Goal: Information Seeking & Learning: Learn about a topic

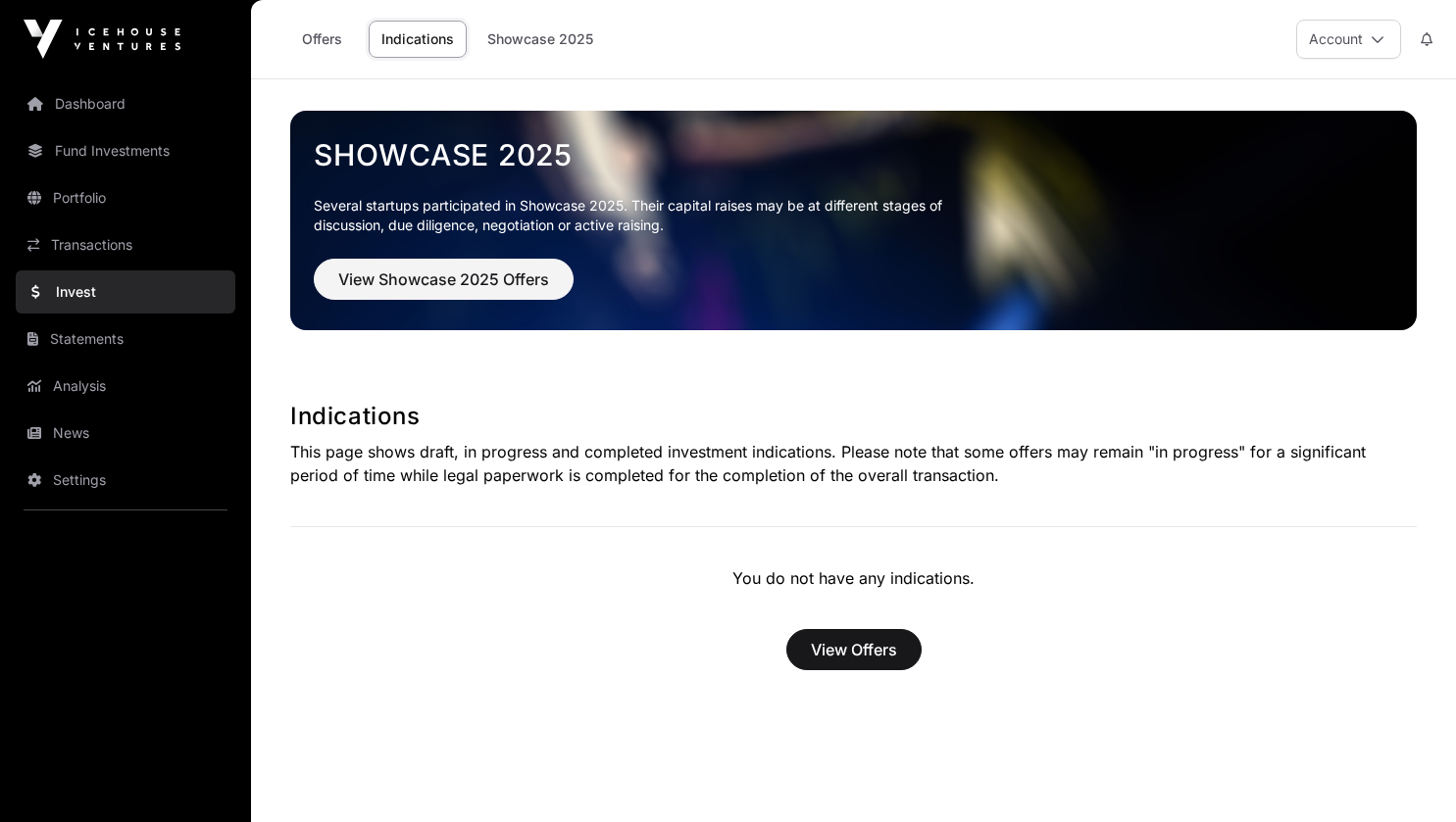
click at [332, 35] on link "Offers" at bounding box center [322, 39] width 78 height 37
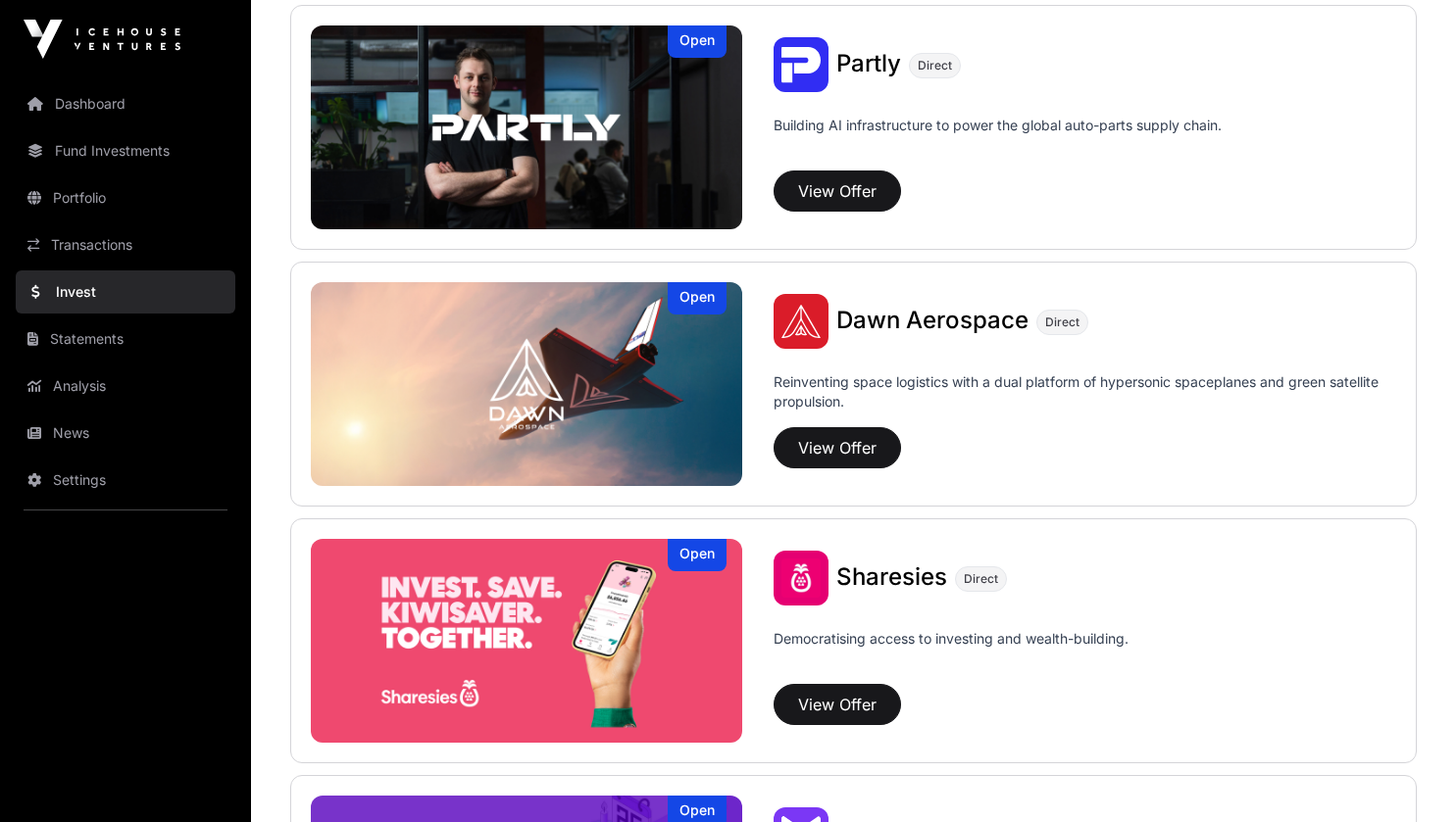
scroll to position [2352, 0]
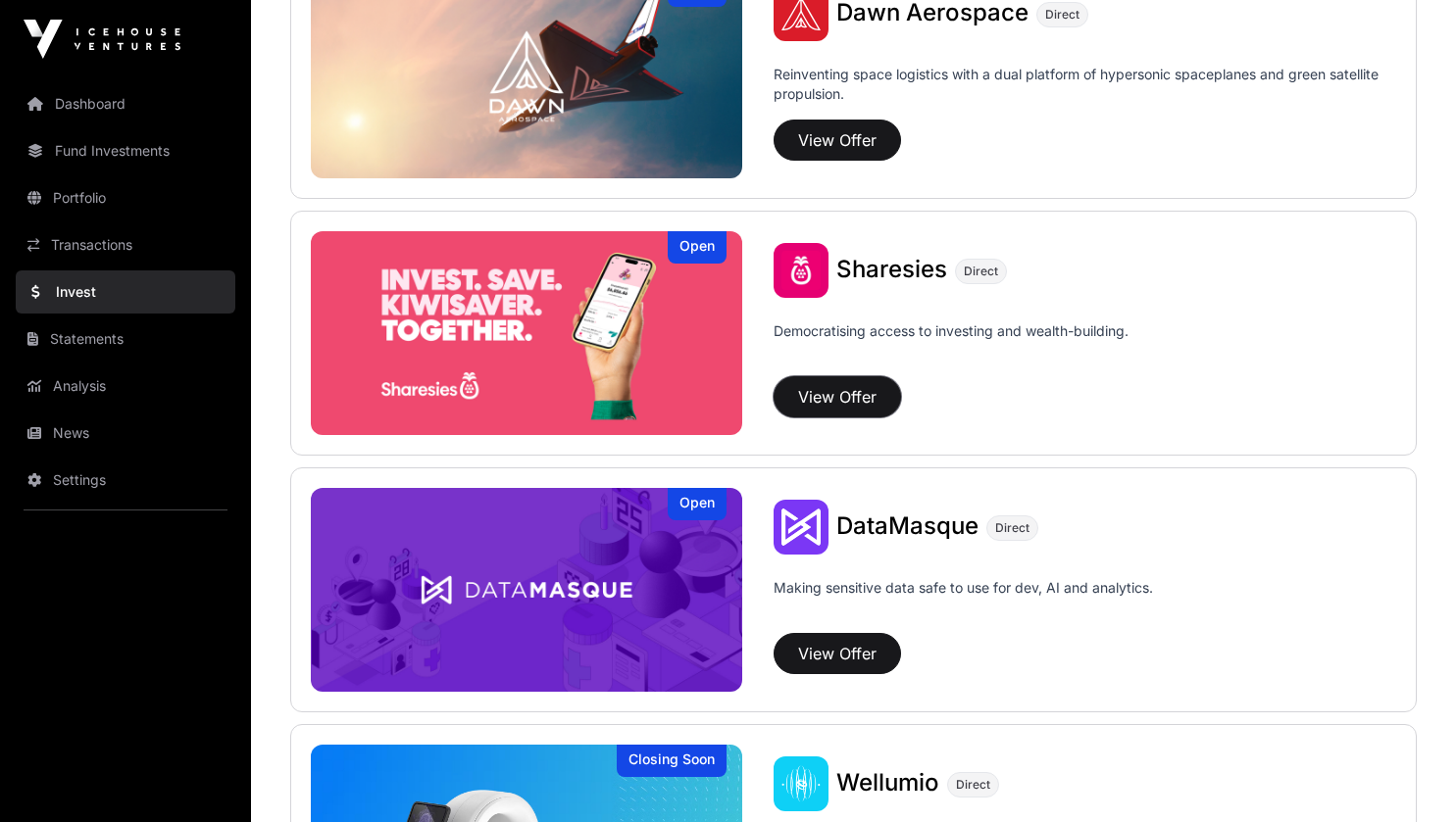
click at [824, 398] on button "View Offer" at bounding box center [837, 397] width 128 height 41
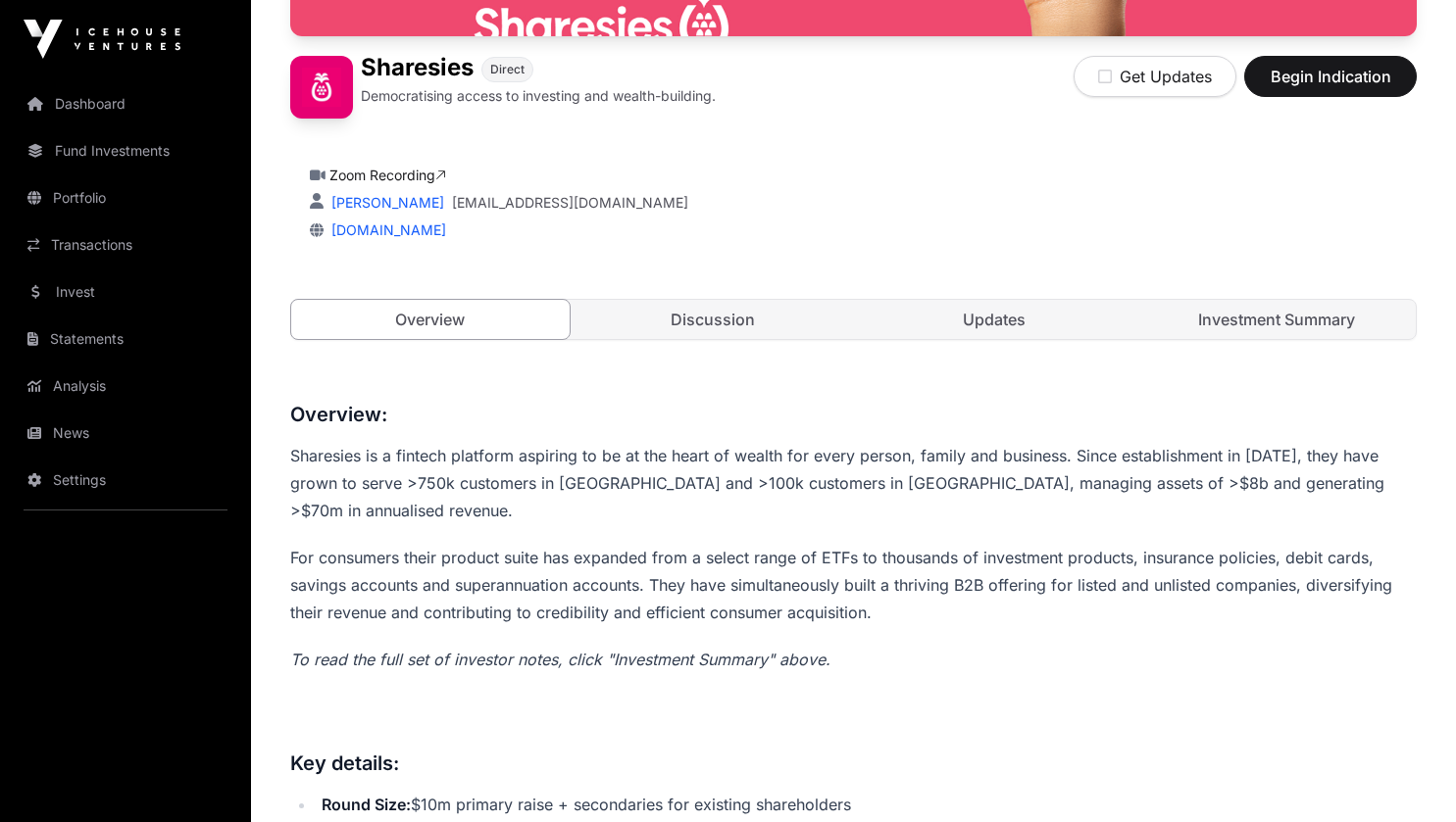
scroll to position [444, 0]
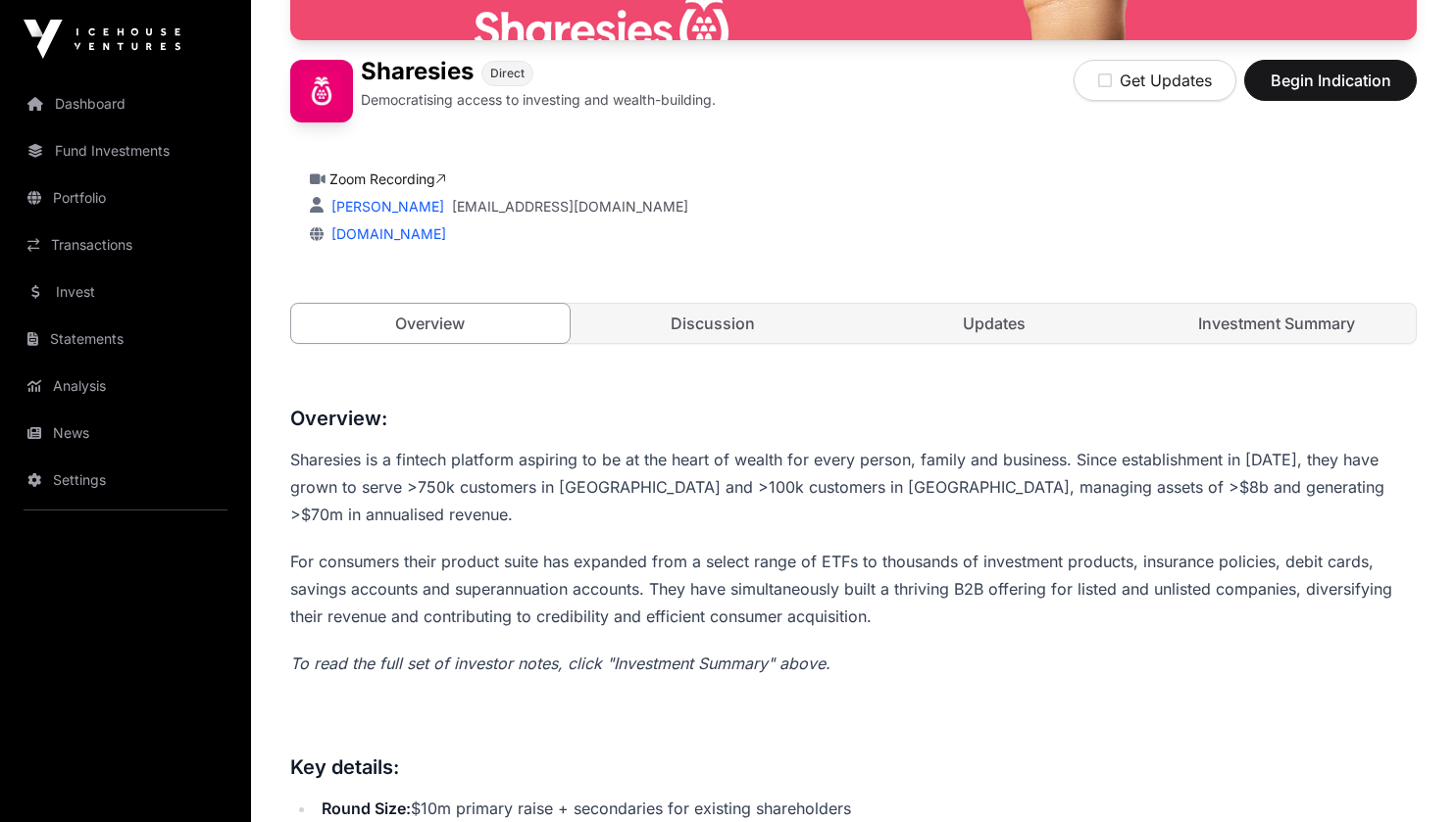
click at [681, 328] on link "Discussion" at bounding box center [713, 323] width 279 height 39
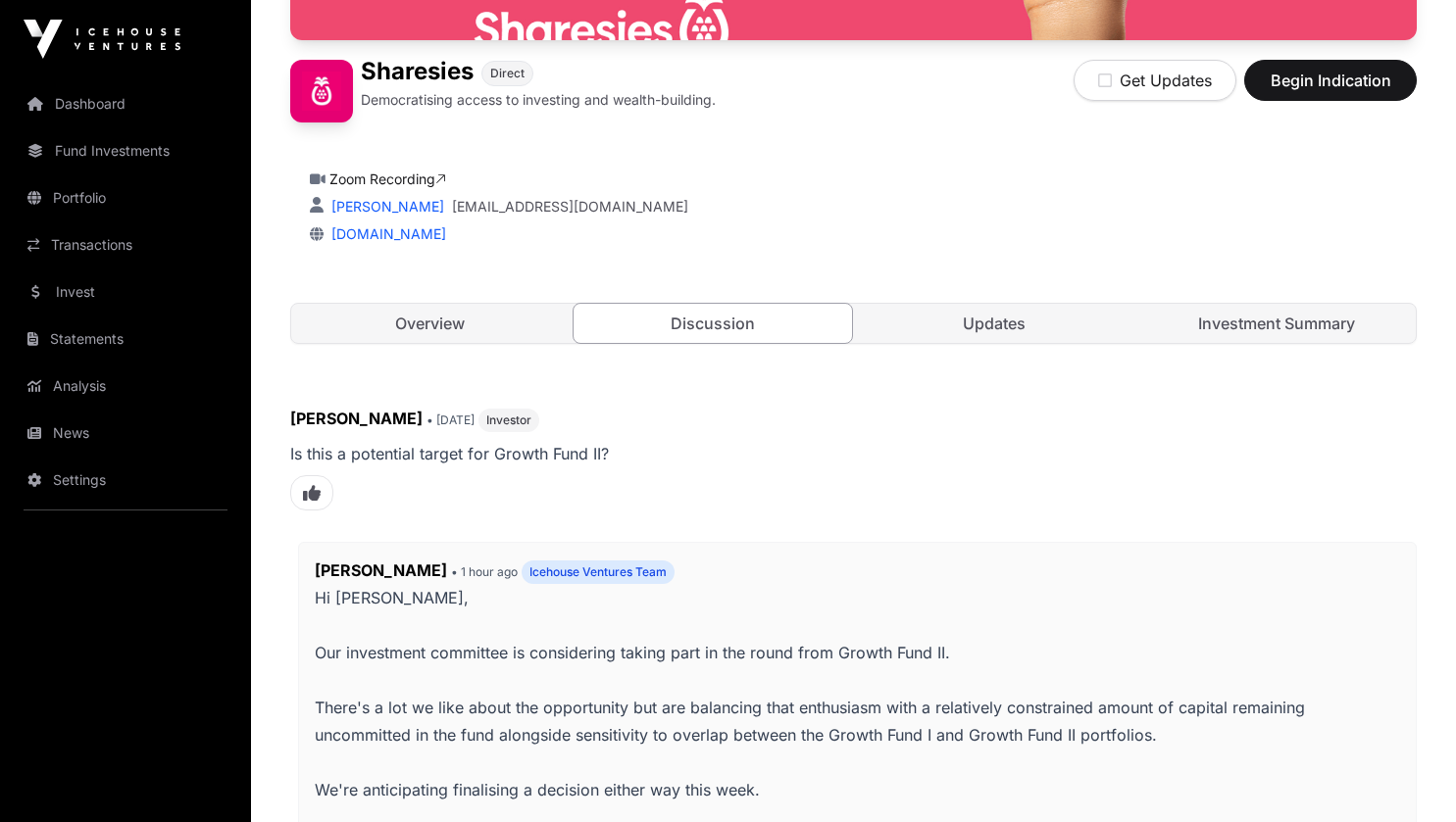
click at [944, 334] on link "Updates" at bounding box center [995, 323] width 279 height 39
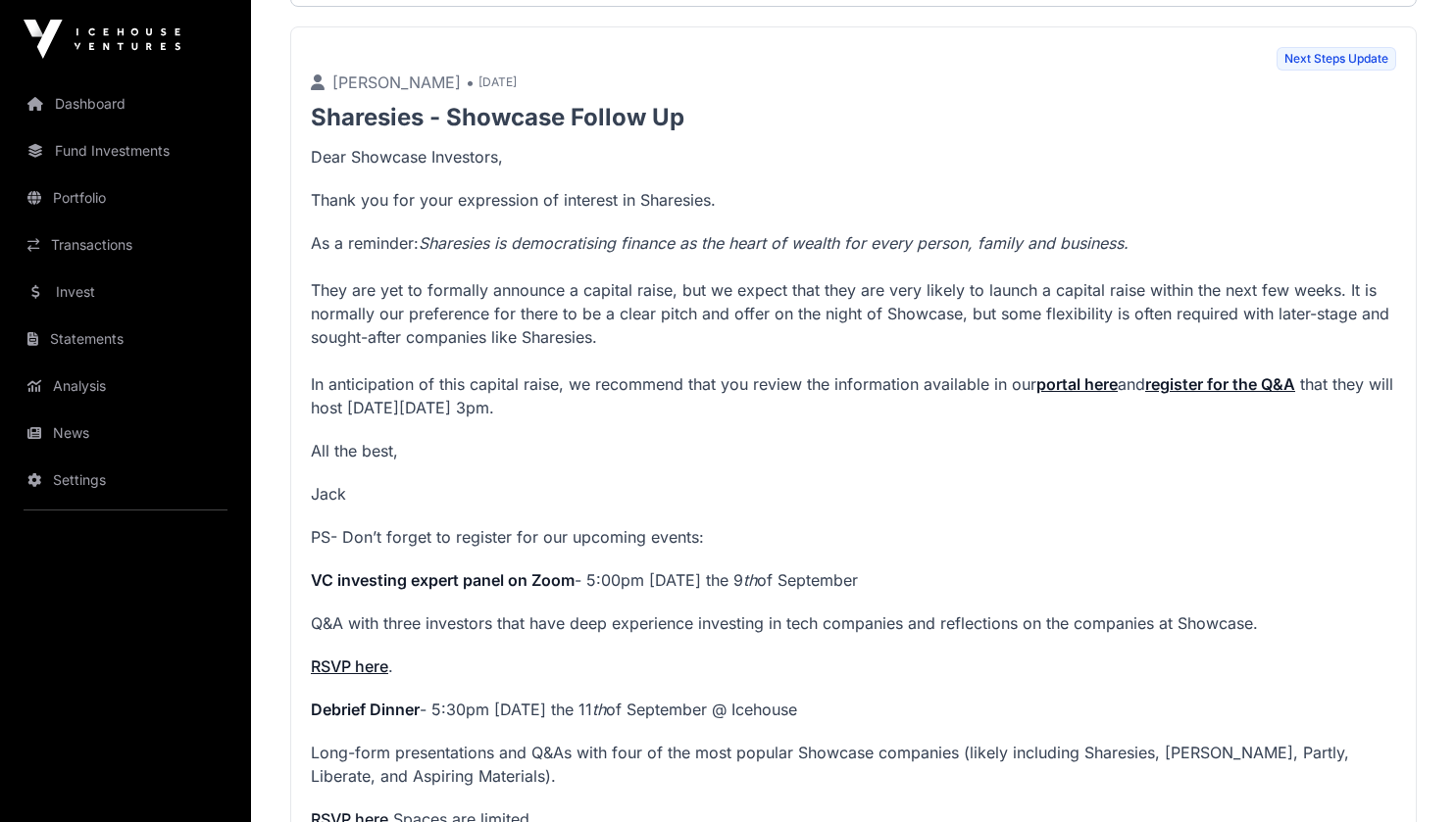
scroll to position [1907, 0]
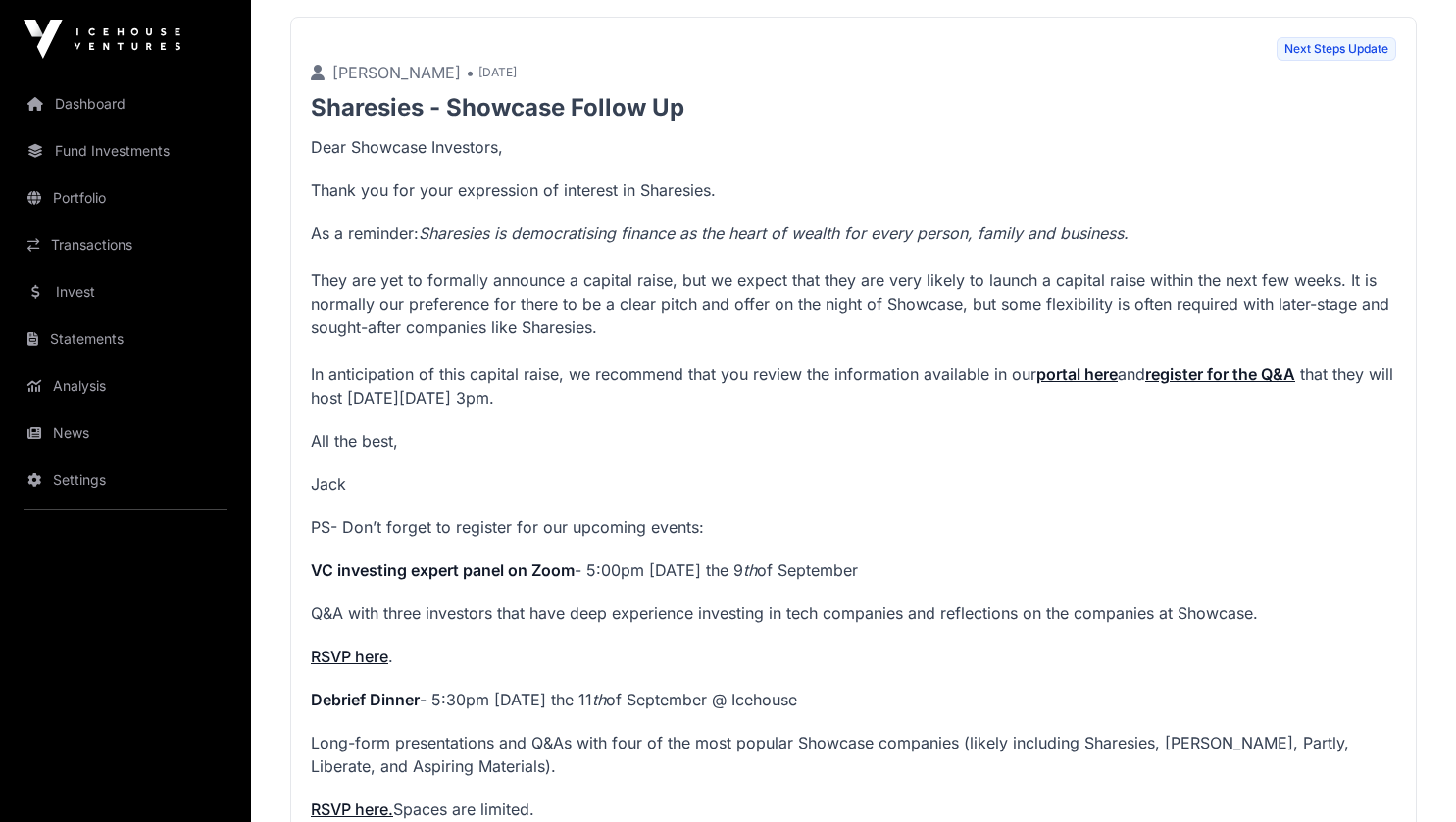
click at [1067, 385] on strong "portal here" at bounding box center [1076, 375] width 81 height 20
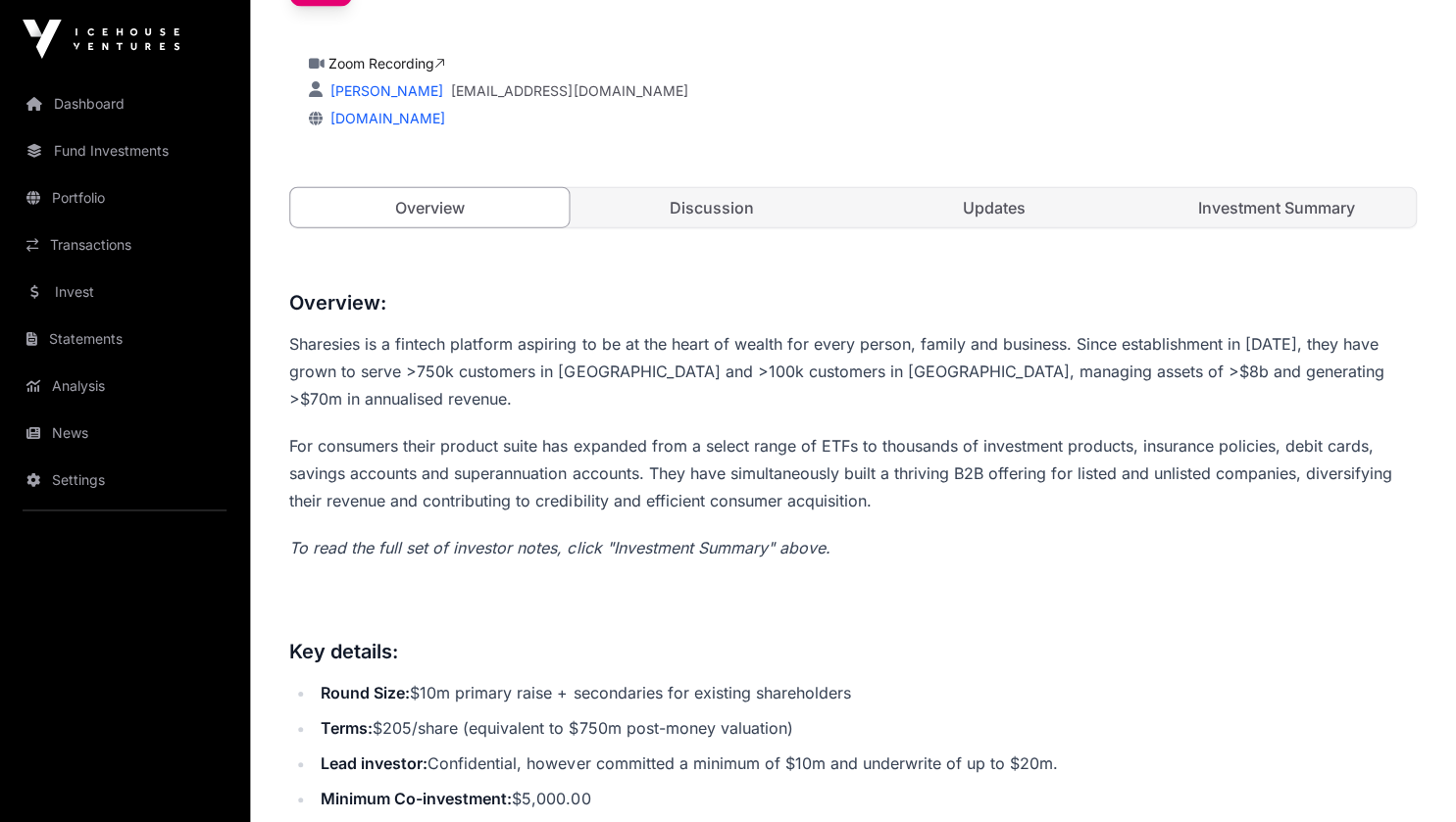
scroll to position [561, 0]
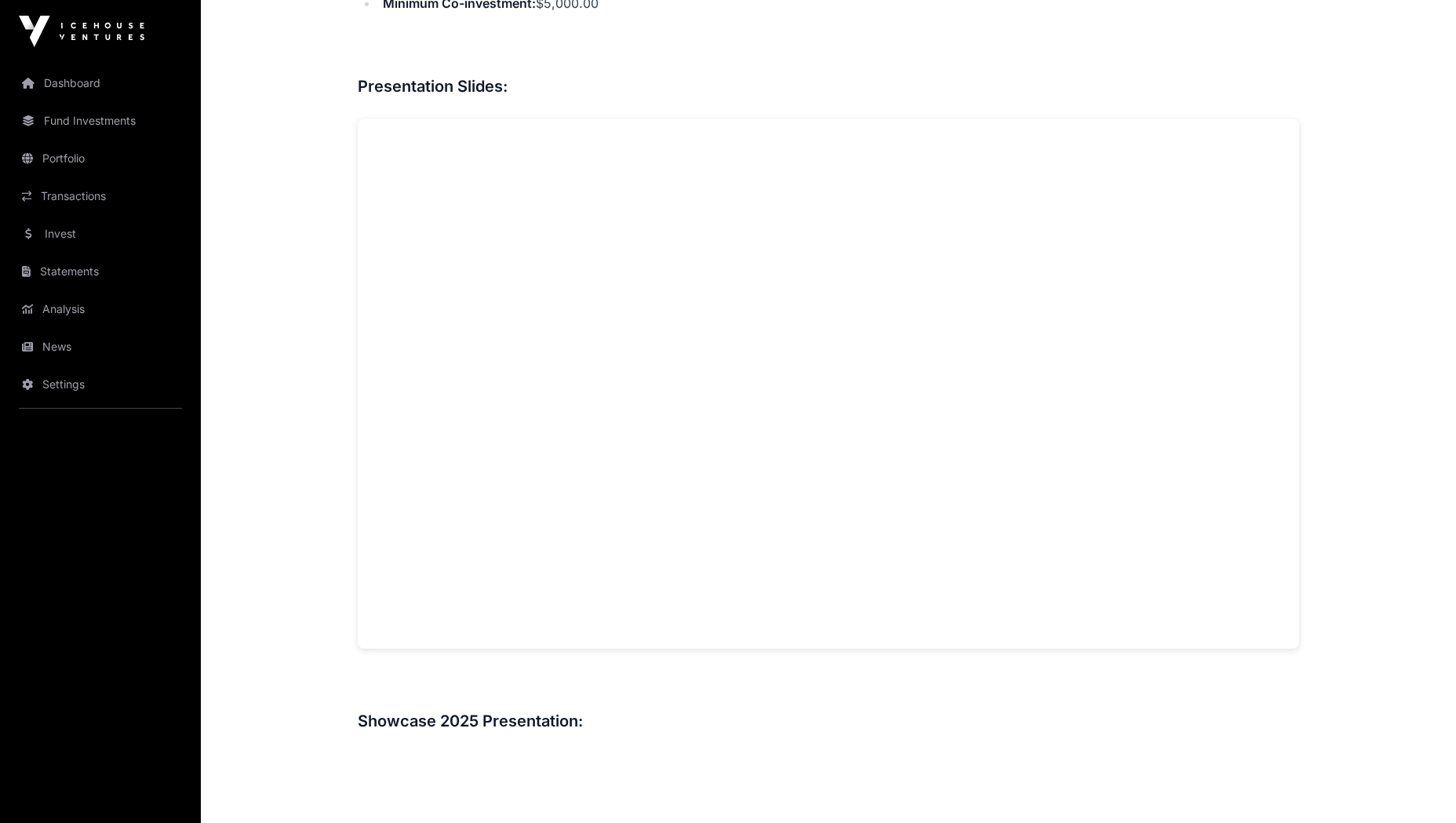
scroll to position [1233, 0]
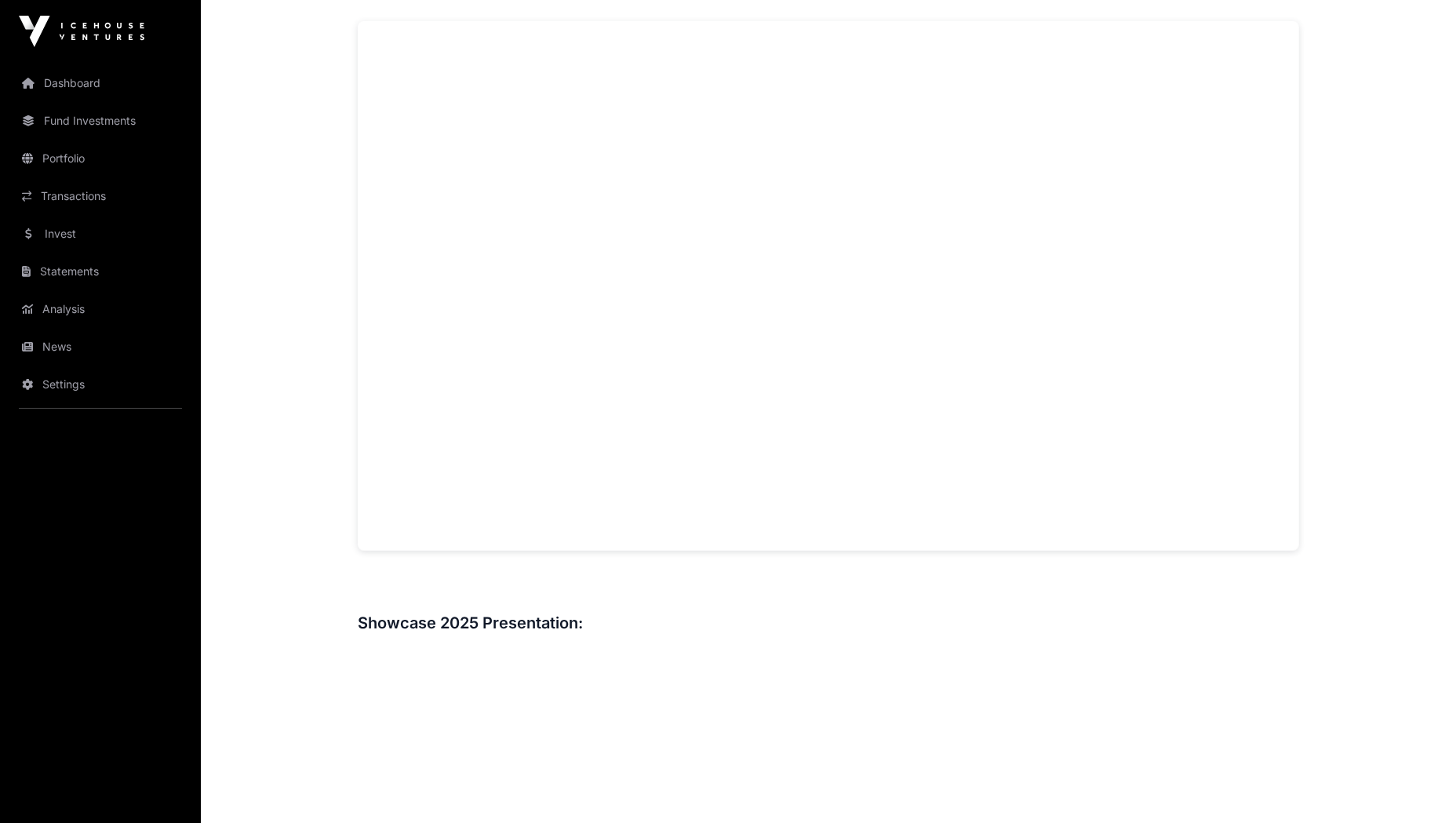
drag, startPoint x: 439, startPoint y: 525, endPoint x: 357, endPoint y: 528, distance: 82.1
click at [357, 528] on div "Showcase 2025 Sharesies Sharesies Direct Democratising access to investing and …" at bounding box center [828, 445] width 1004 height 3231
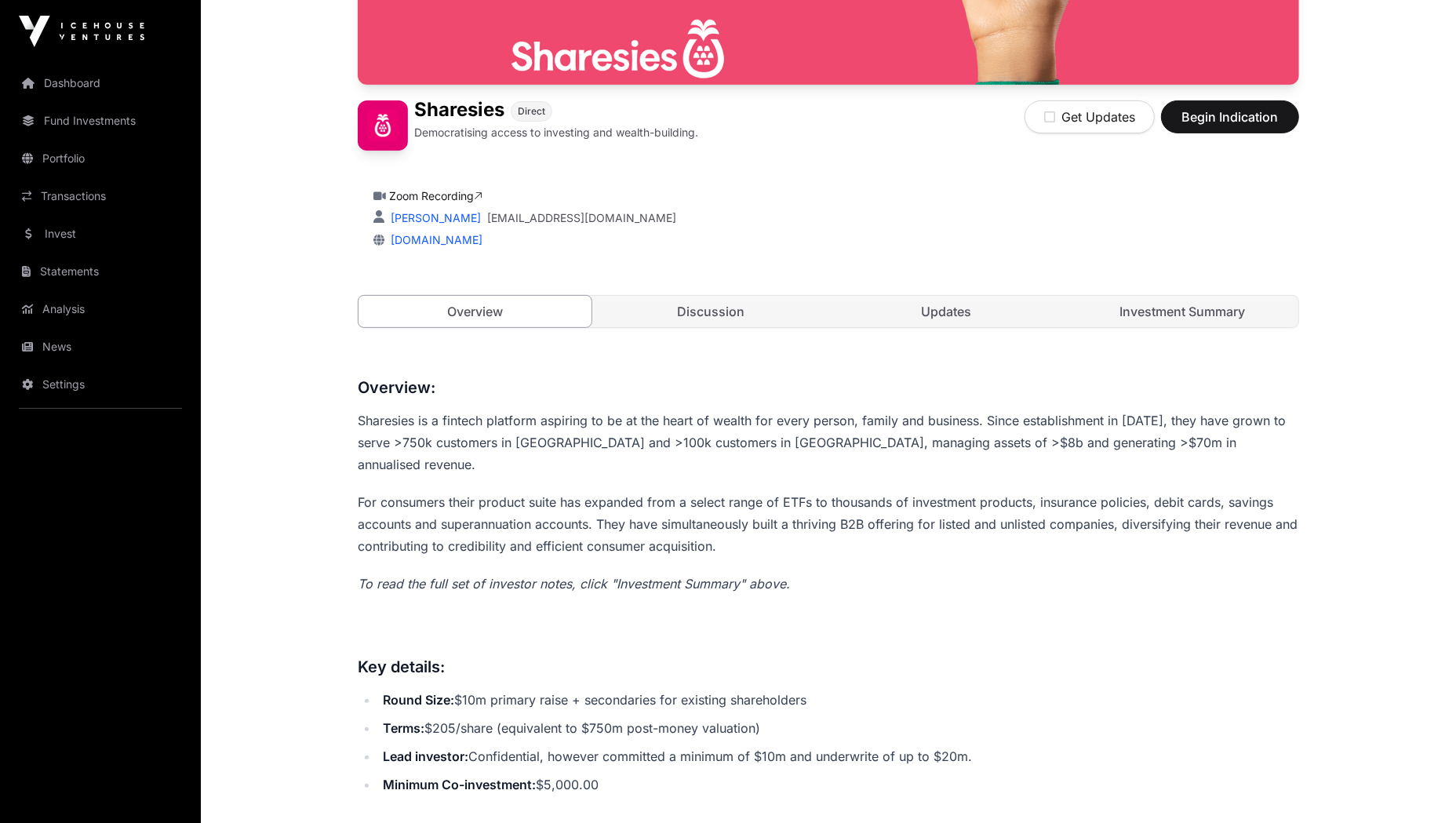
scroll to position [351, 0]
